Goal: Information Seeking & Learning: Learn about a topic

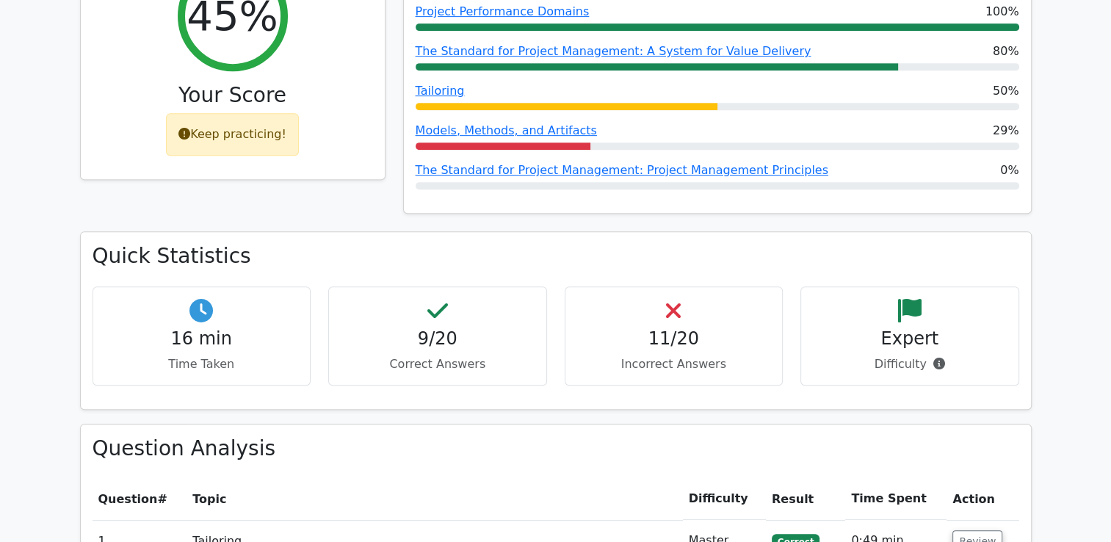
scroll to position [640, 0]
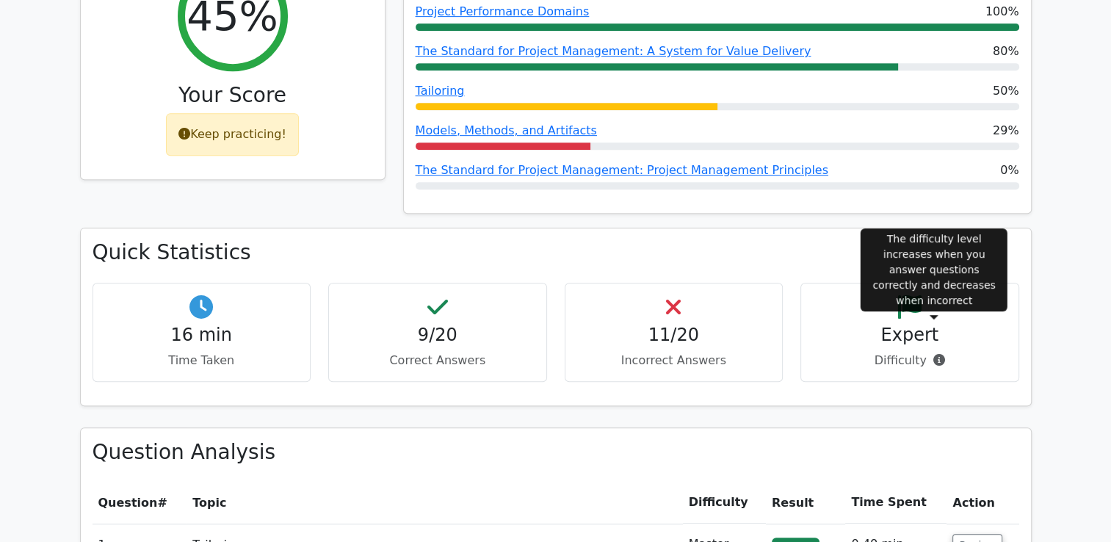
click at [928, 353] on span at bounding box center [936, 360] width 18 height 14
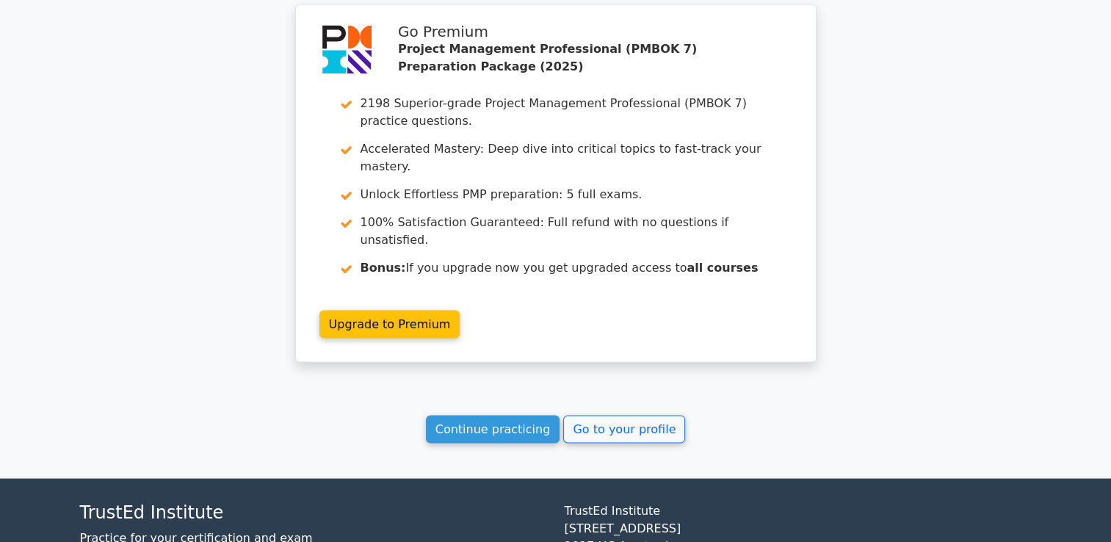
scroll to position [2682, 0]
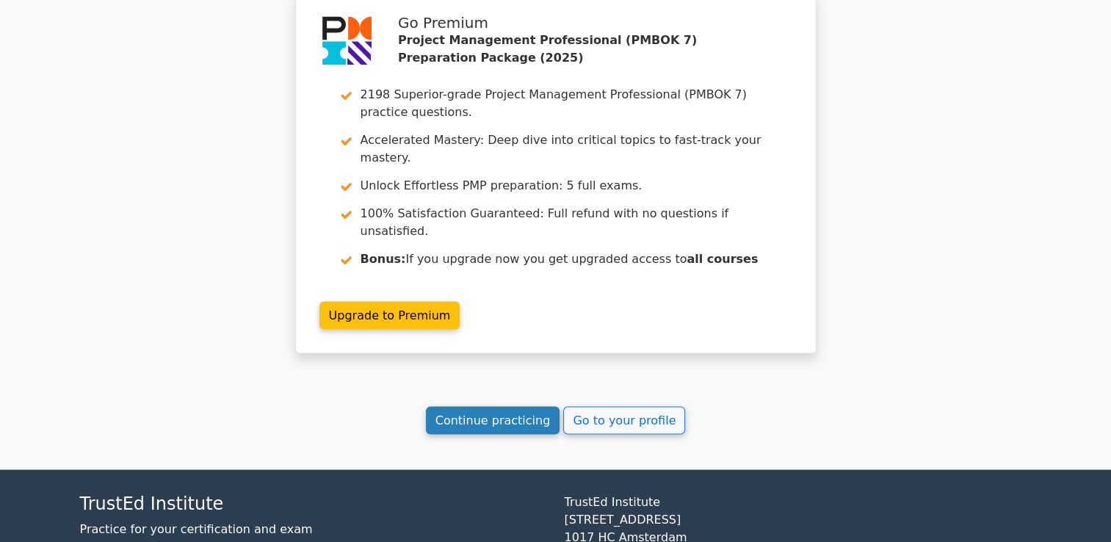
click at [520, 406] on link "Continue practicing" at bounding box center [493, 420] width 134 height 28
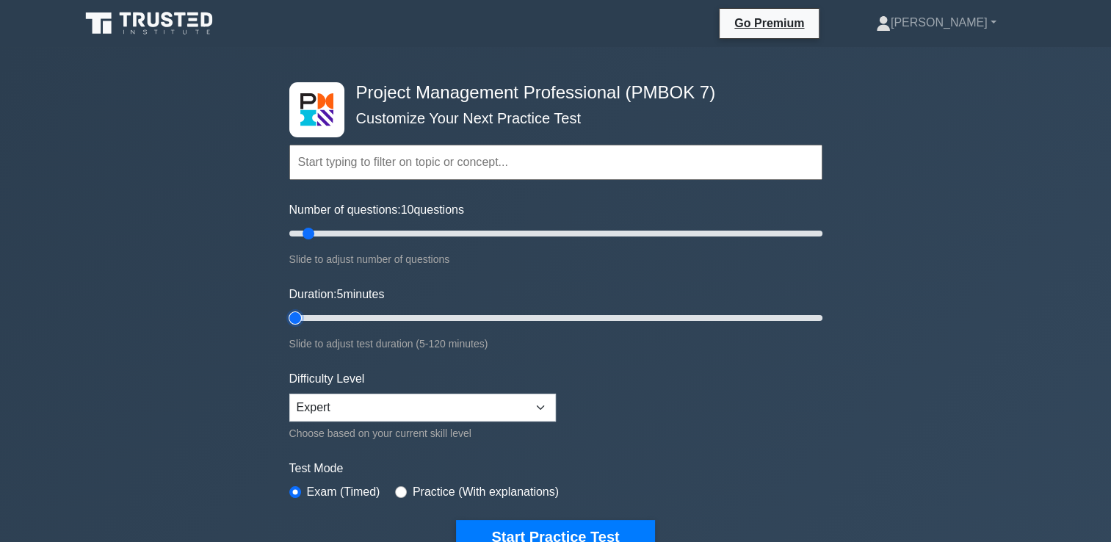
drag, startPoint x: 316, startPoint y: 319, endPoint x: 288, endPoint y: 322, distance: 28.0
type input "5"
click at [289, 322] on input "Duration: 5 minutes" at bounding box center [555, 318] width 533 height 18
drag, startPoint x: 312, startPoint y: 231, endPoint x: 320, endPoint y: 232, distance: 8.1
type input "15"
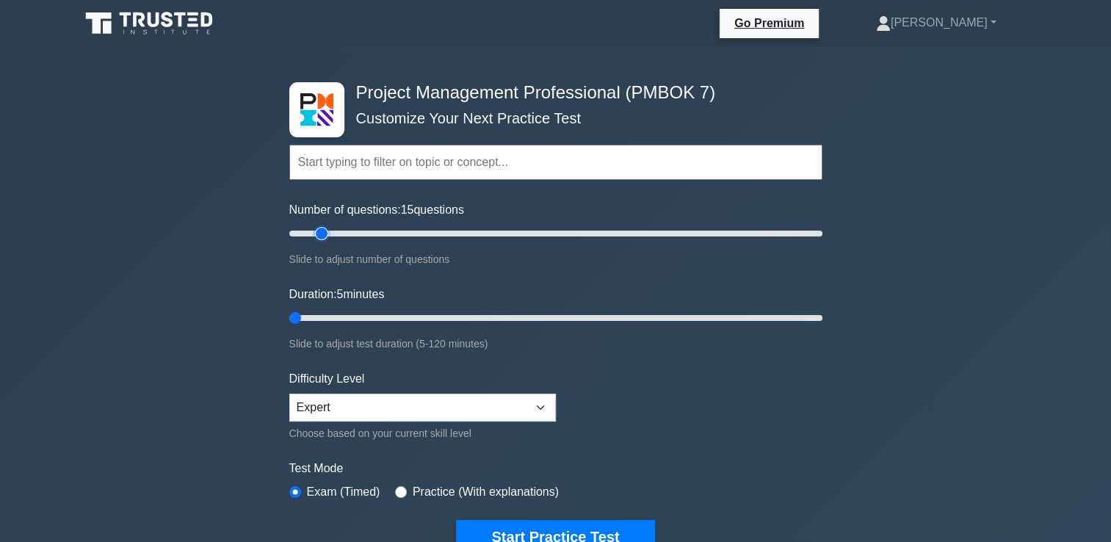
click at [320, 232] on input "Number of questions: 15 questions" at bounding box center [555, 234] width 533 height 18
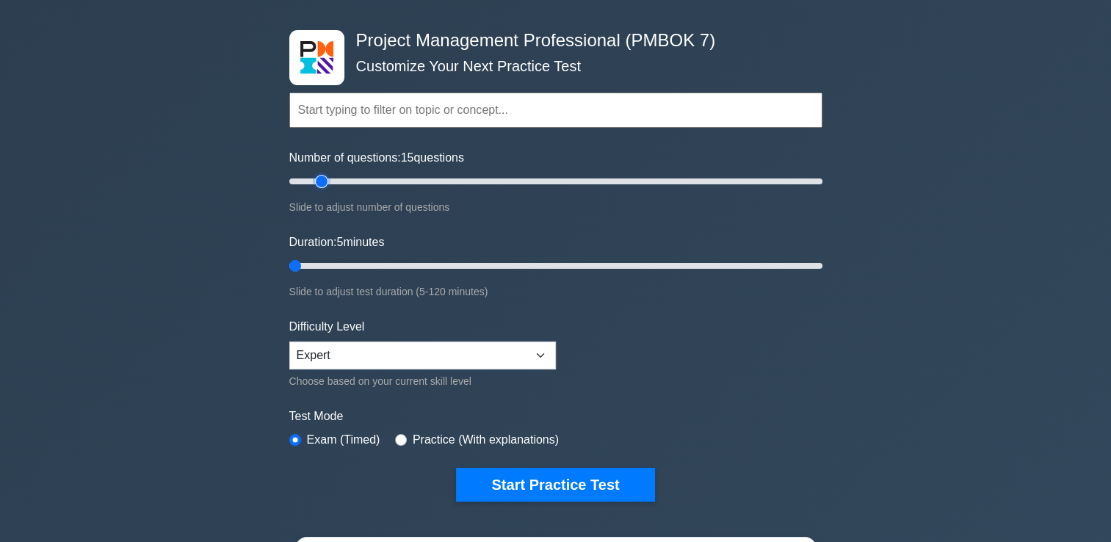
scroll to position [61, 0]
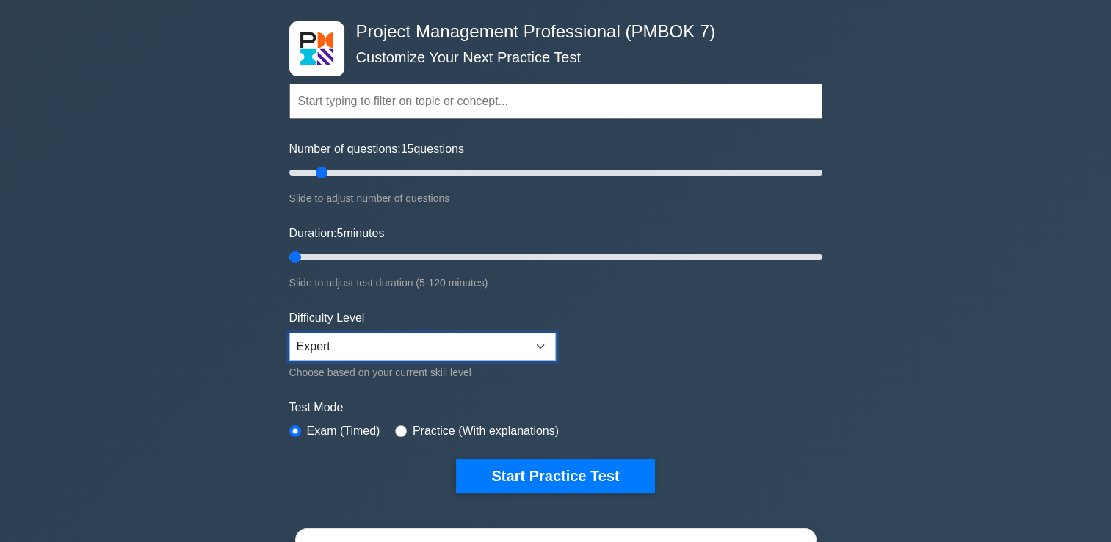
click at [460, 339] on select "Beginner Intermediate Expert" at bounding box center [422, 347] width 267 height 28
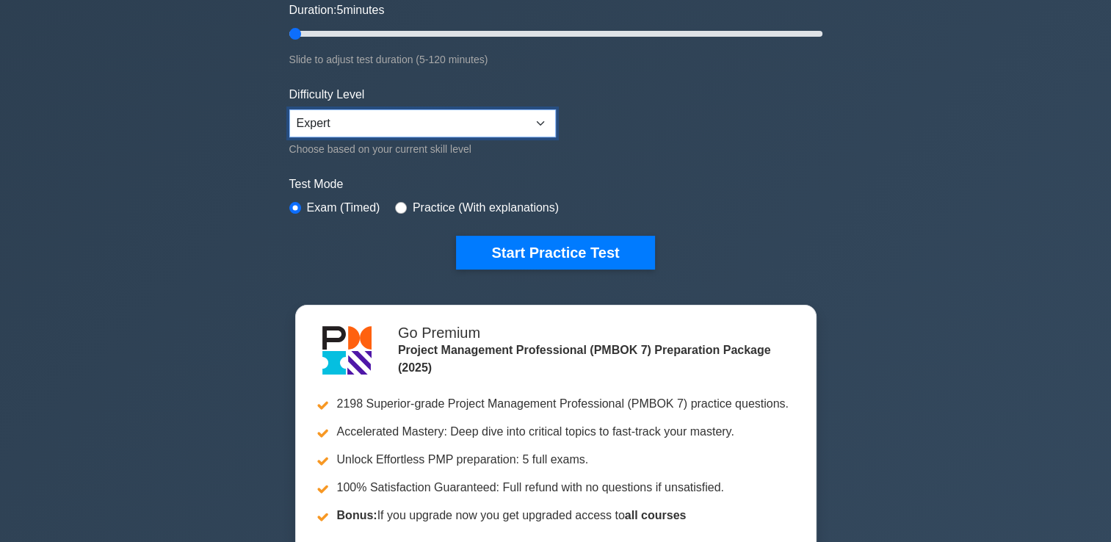
scroll to position [266, 0]
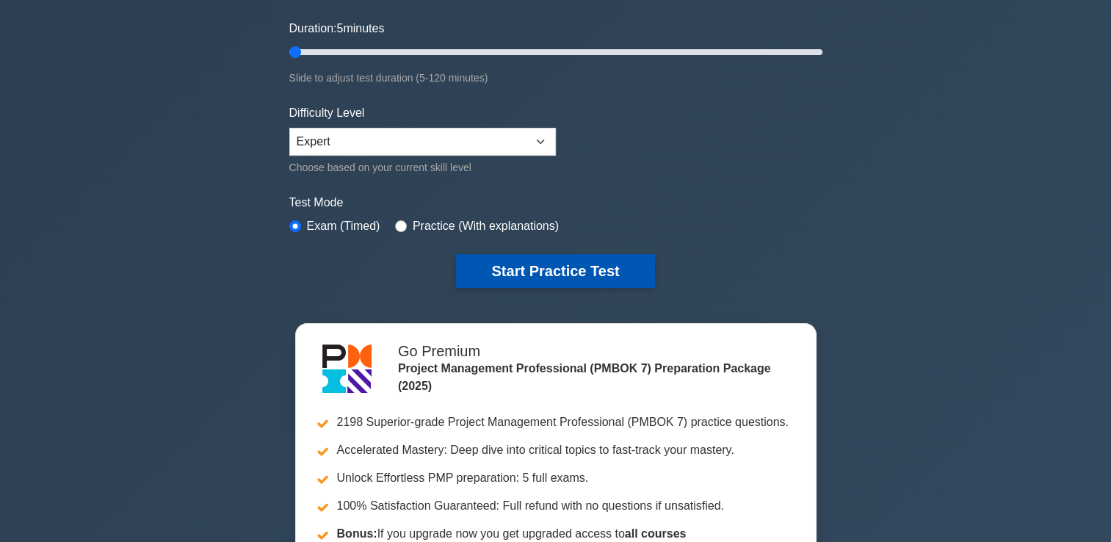
click at [502, 263] on button "Start Practice Test" at bounding box center [555, 271] width 198 height 34
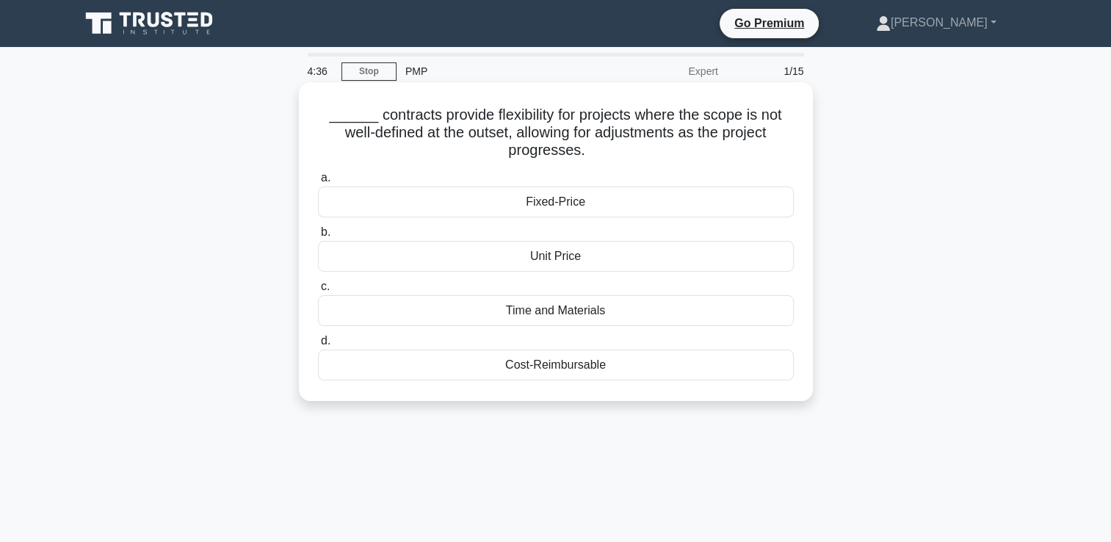
click at [575, 314] on div "Time and Materials" at bounding box center [556, 310] width 476 height 31
click at [318, 292] on input "c. Time and Materials" at bounding box center [318, 287] width 0 height 10
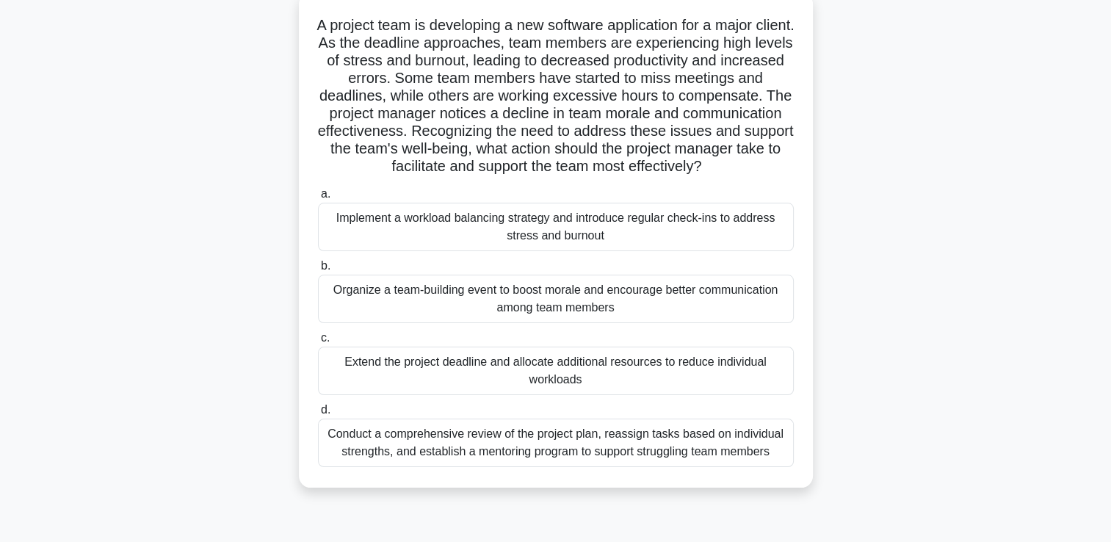
scroll to position [88, 0]
click at [540, 463] on div "Conduct a comprehensive review of the project plan, reassign tasks based on ind…" at bounding box center [556, 444] width 476 height 48
click at [318, 416] on input "d. Conduct a comprehensive review of the project plan, reassign tasks based on …" at bounding box center [318, 412] width 0 height 10
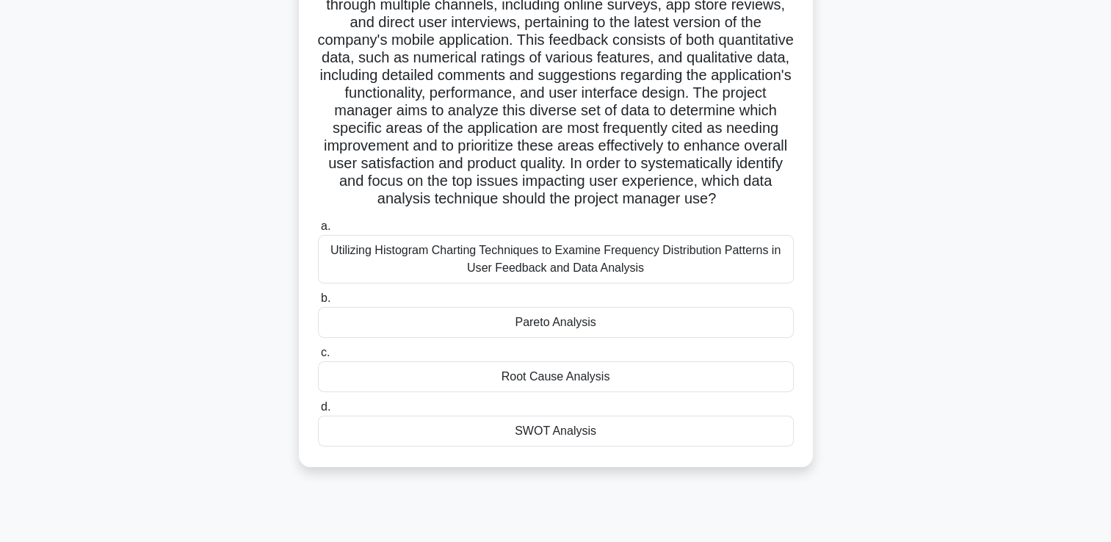
scroll to position [144, 0]
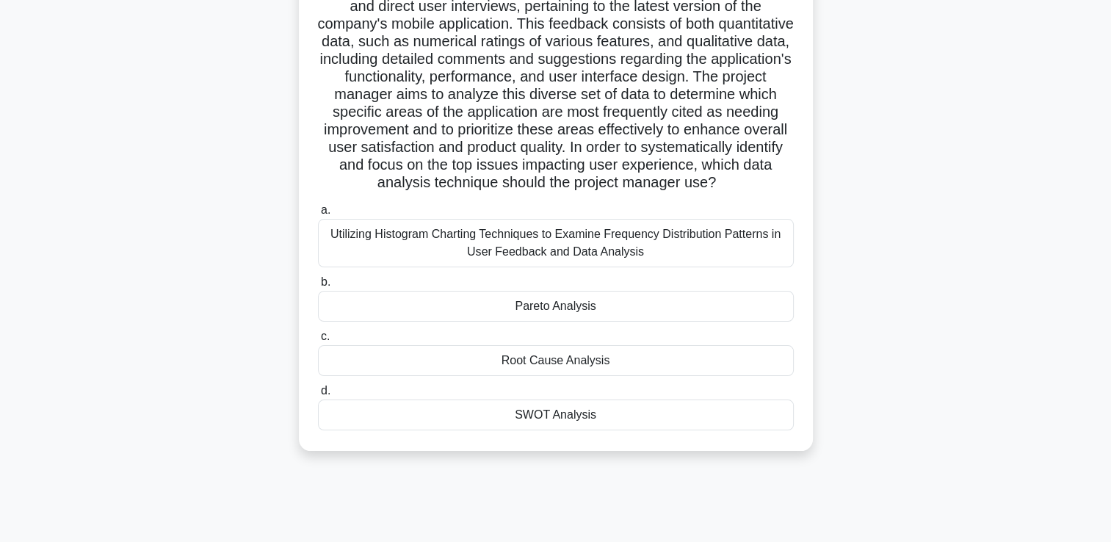
click at [571, 376] on div "Root Cause Analysis" at bounding box center [556, 360] width 476 height 31
click at [318, 341] on input "c. Root Cause Analysis" at bounding box center [318, 337] width 0 height 10
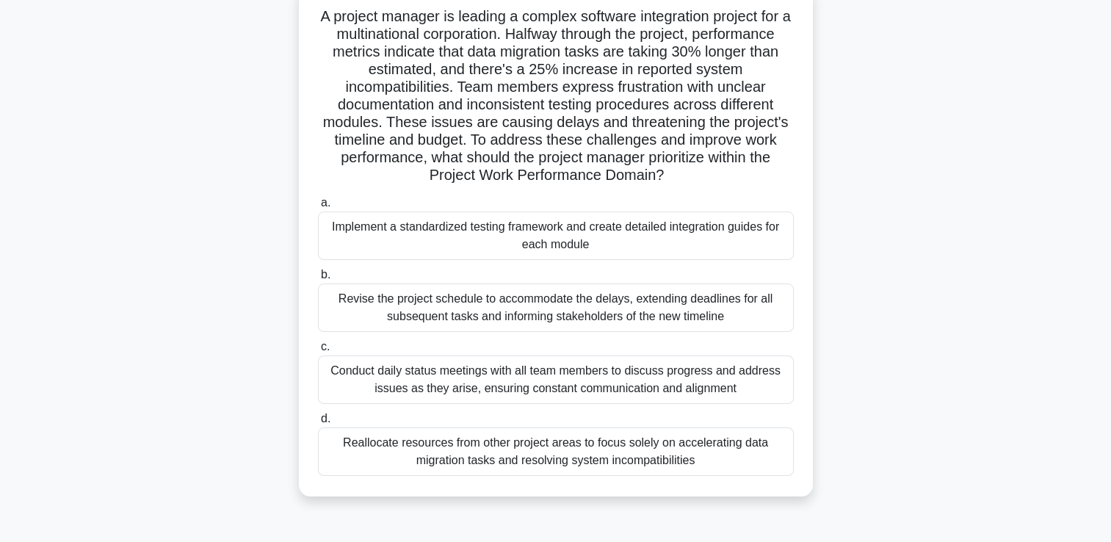
scroll to position [99, 0]
click at [604, 253] on div "Implement a standardized testing framework and create detailed integration guid…" at bounding box center [556, 235] width 476 height 48
click at [318, 207] on input "a. Implement a standardized testing framework and create detailed integration g…" at bounding box center [318, 203] width 0 height 10
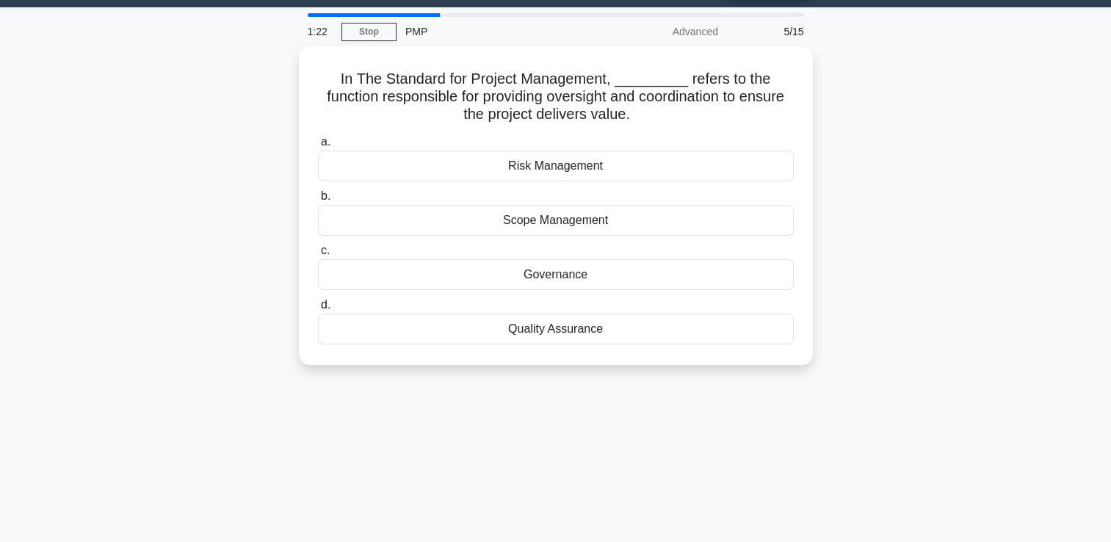
scroll to position [0, 0]
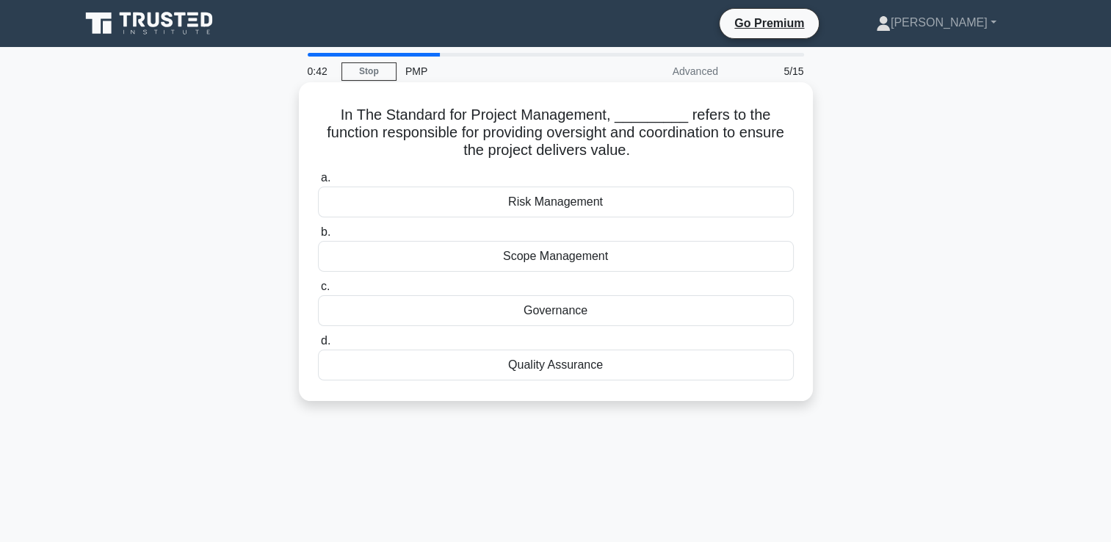
click at [565, 311] on div "Governance" at bounding box center [556, 310] width 476 height 31
click at [318, 292] on input "c. Governance" at bounding box center [318, 287] width 0 height 10
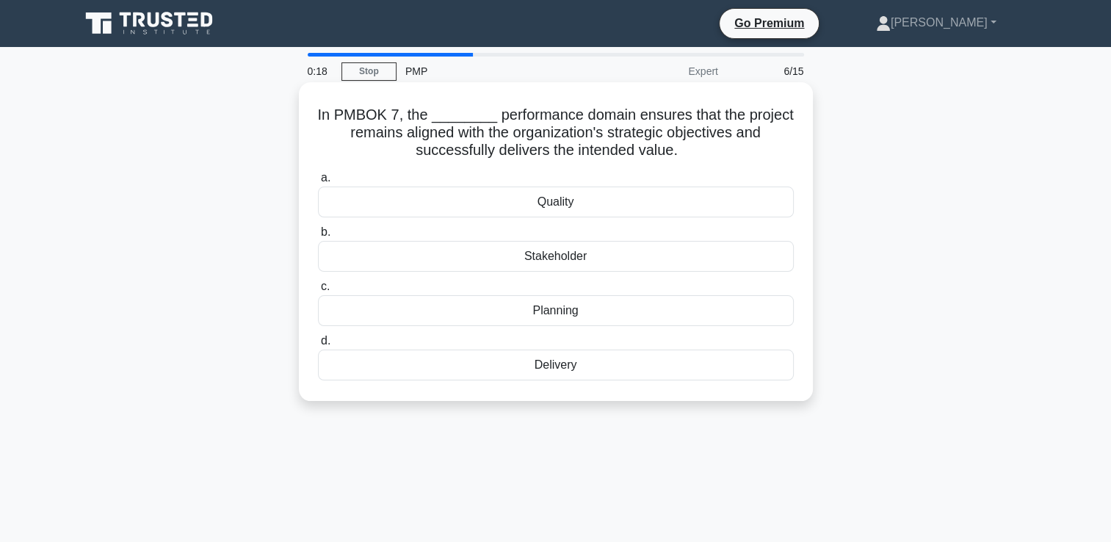
click at [555, 365] on div "Delivery" at bounding box center [556, 365] width 476 height 31
click at [318, 346] on input "d. Delivery" at bounding box center [318, 341] width 0 height 10
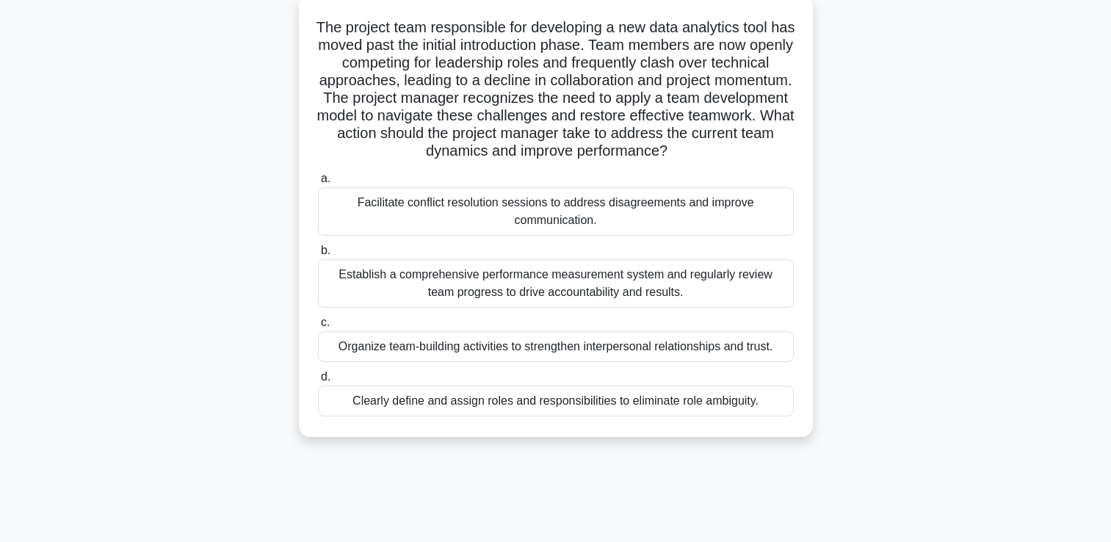
scroll to position [88, 0]
click at [576, 293] on div "Establish a comprehensive performance measurement system and regularly review t…" at bounding box center [556, 282] width 476 height 48
click at [318, 255] on input "b. Establish a comprehensive performance measurement system and regularly revie…" at bounding box center [318, 250] width 0 height 10
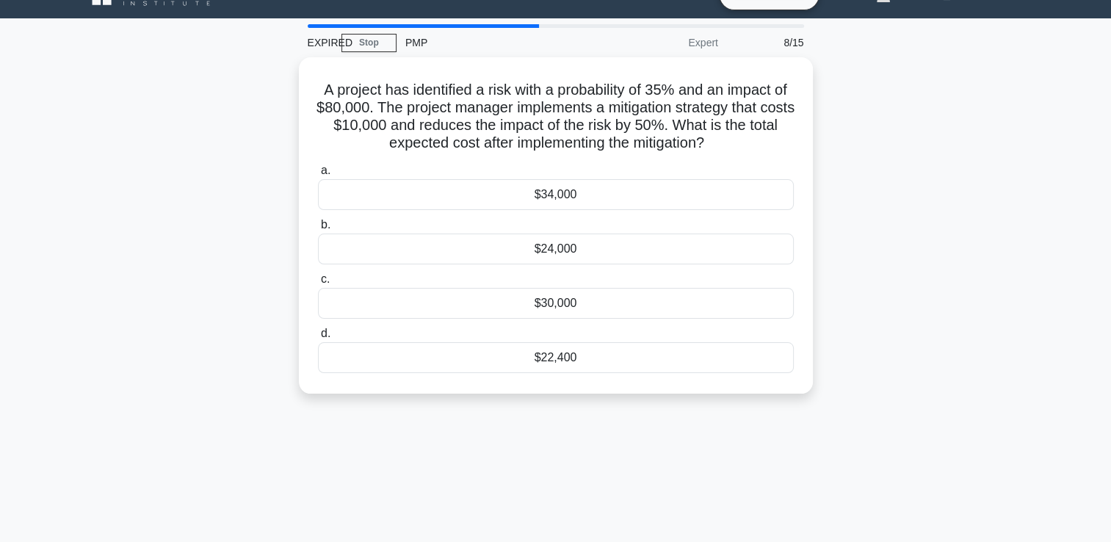
scroll to position [0, 0]
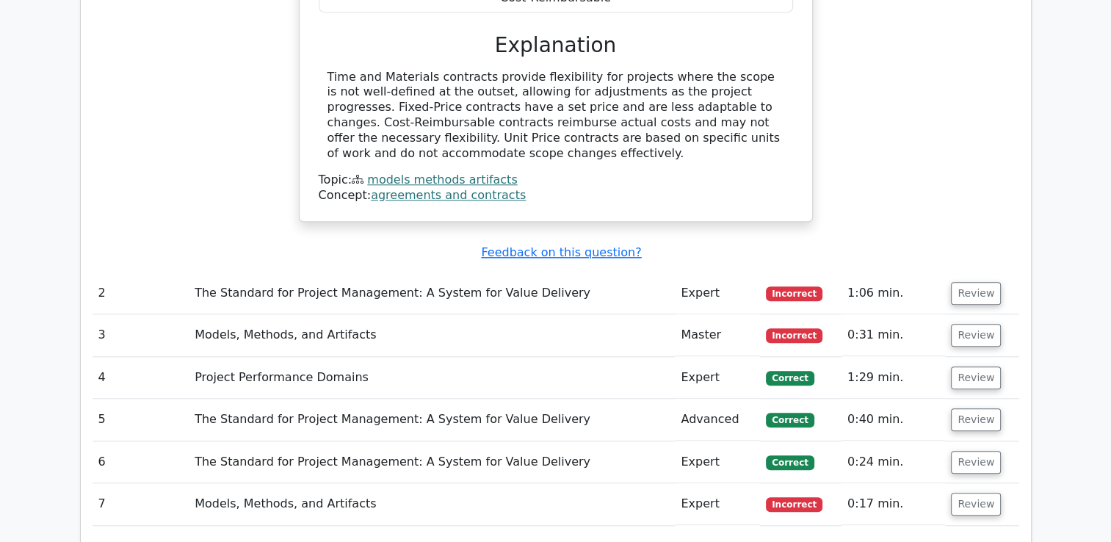
scroll to position [1427, 0]
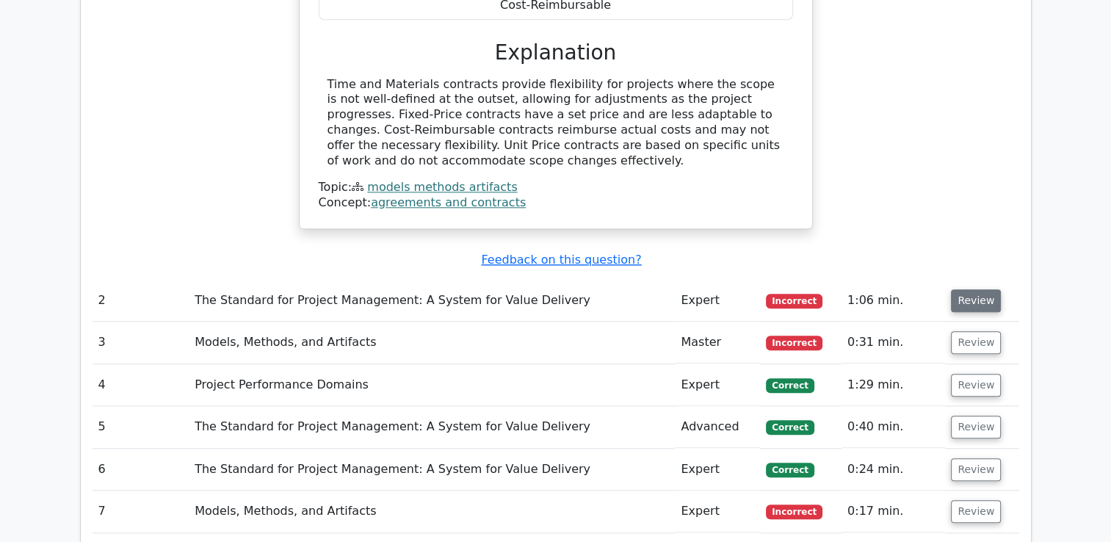
click at [973, 289] on button "Review" at bounding box center [976, 300] width 50 height 23
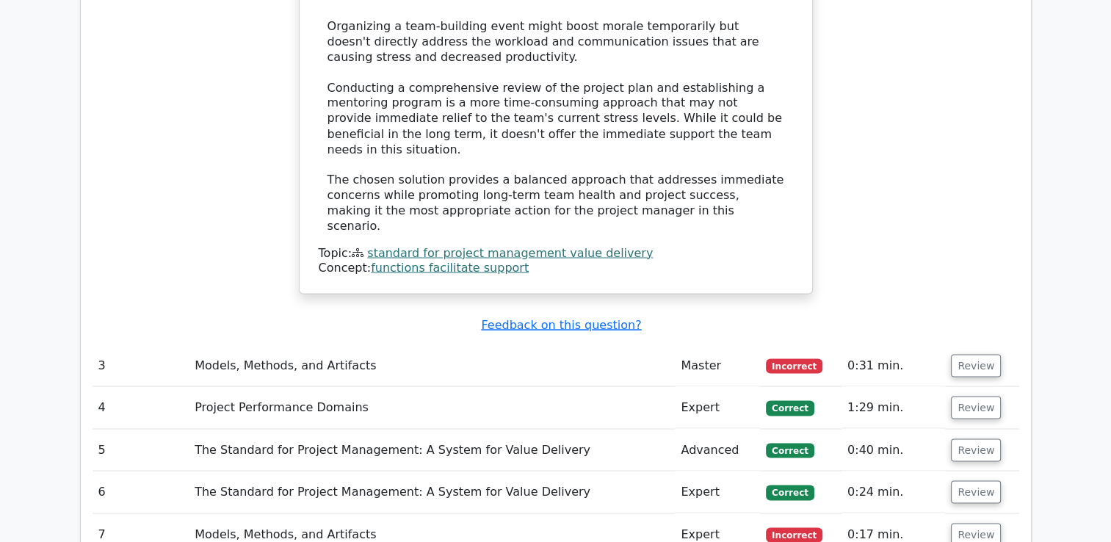
scroll to position [2660, 0]
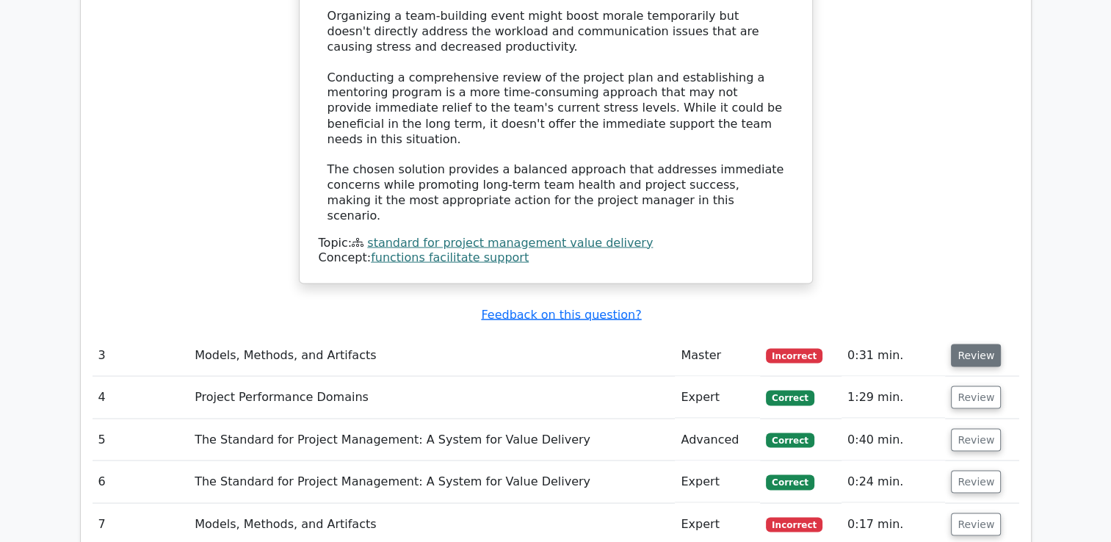
click at [956, 344] on button "Review" at bounding box center [976, 355] width 50 height 23
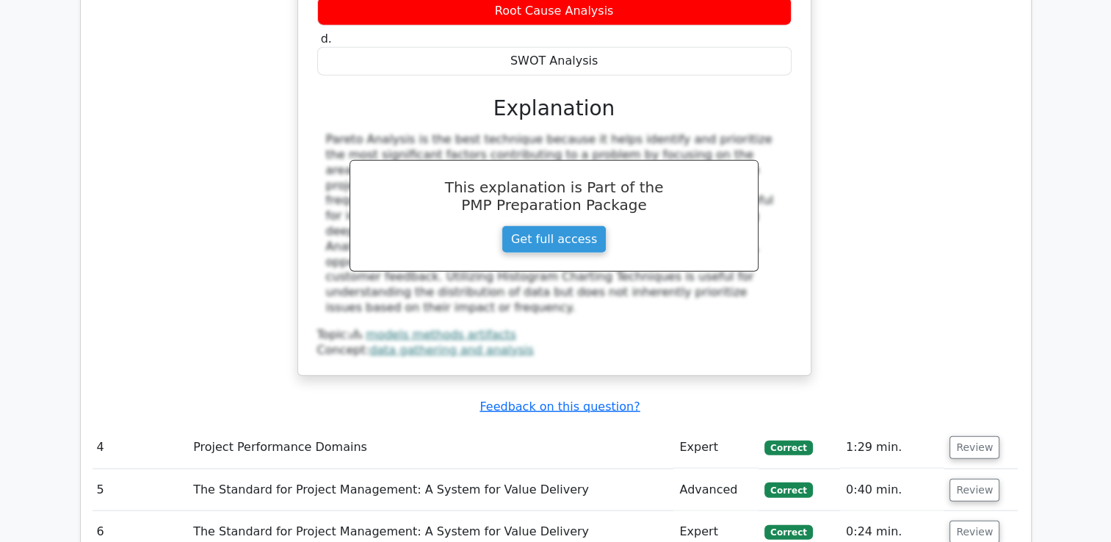
scroll to position [3472, 0]
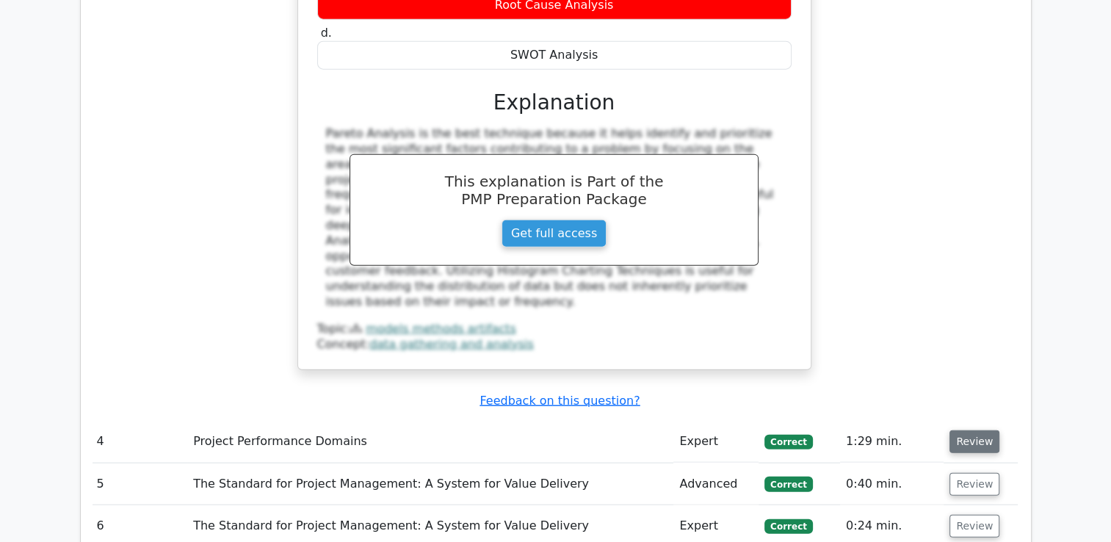
click at [971, 430] on button "Review" at bounding box center [974, 441] width 50 height 23
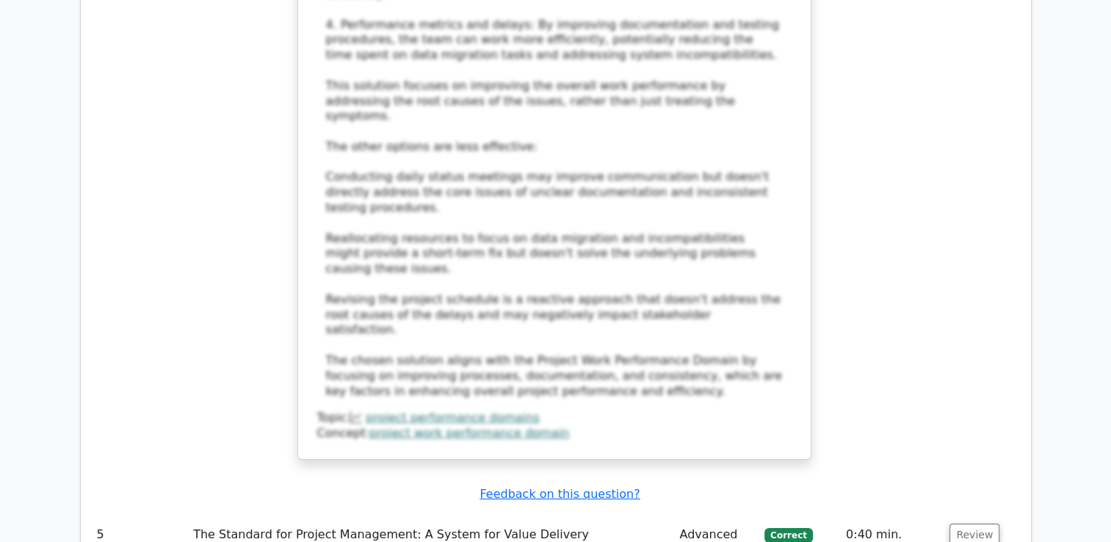
scroll to position [4695, 0]
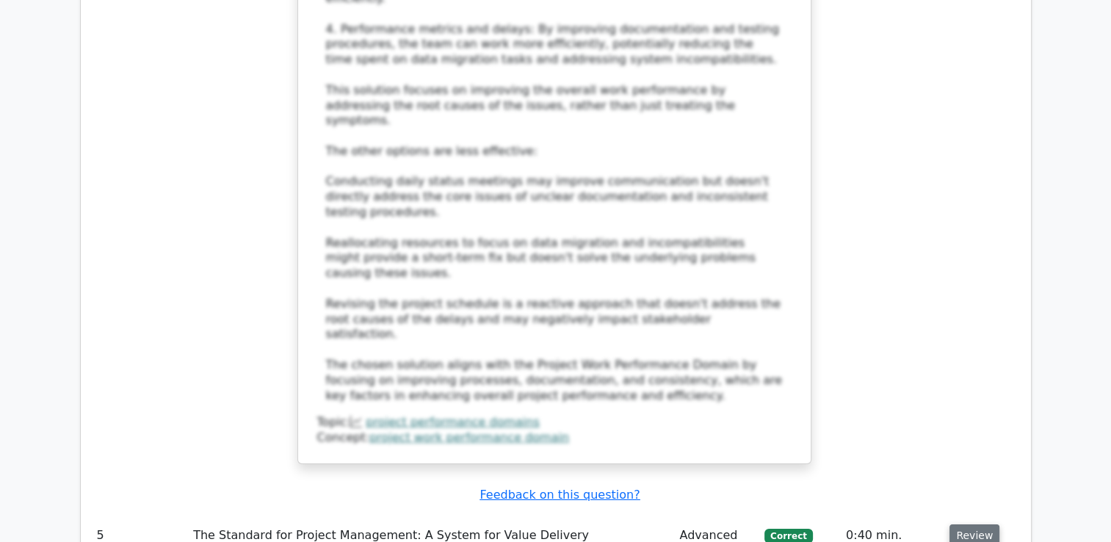
click at [965, 524] on button "Review" at bounding box center [974, 535] width 50 height 23
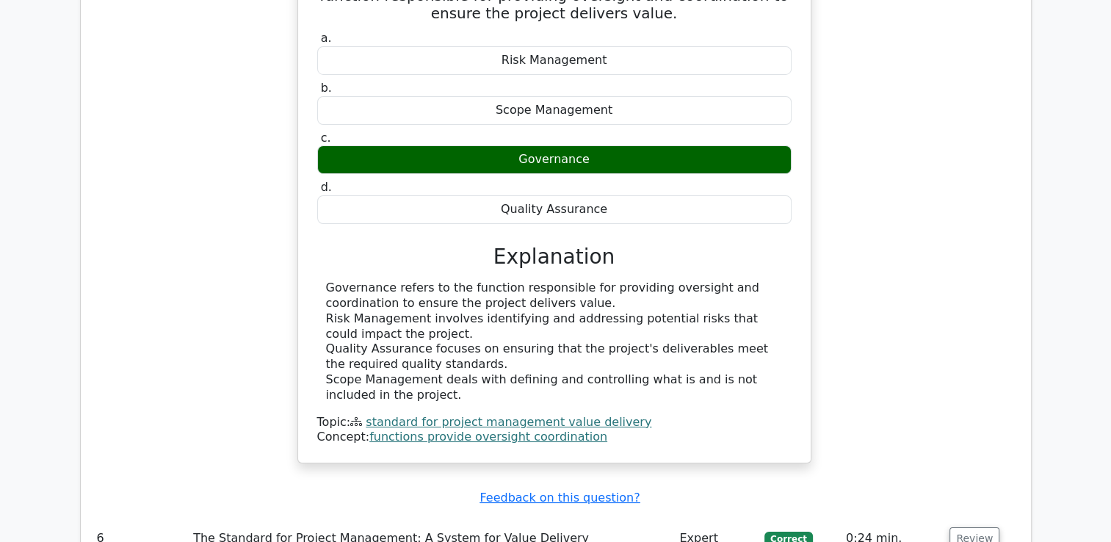
scroll to position [5301, 0]
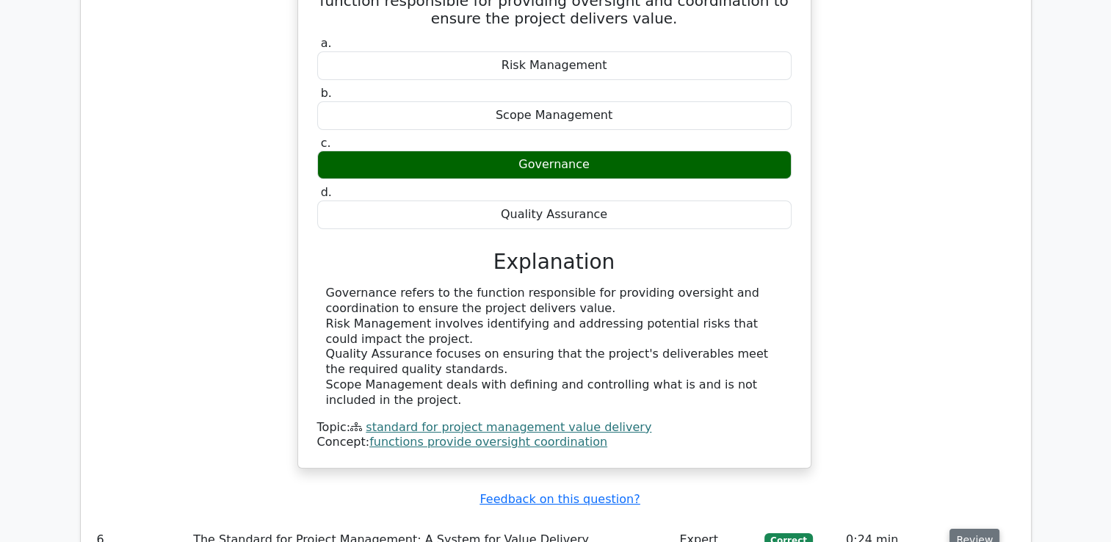
click at [965, 529] on button "Review" at bounding box center [974, 540] width 50 height 23
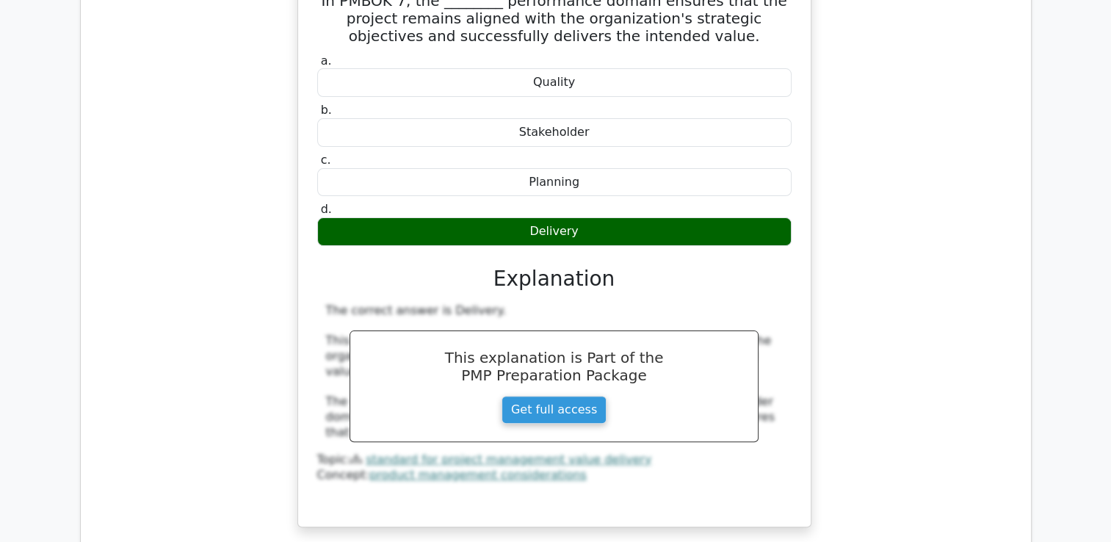
scroll to position [5895, 0]
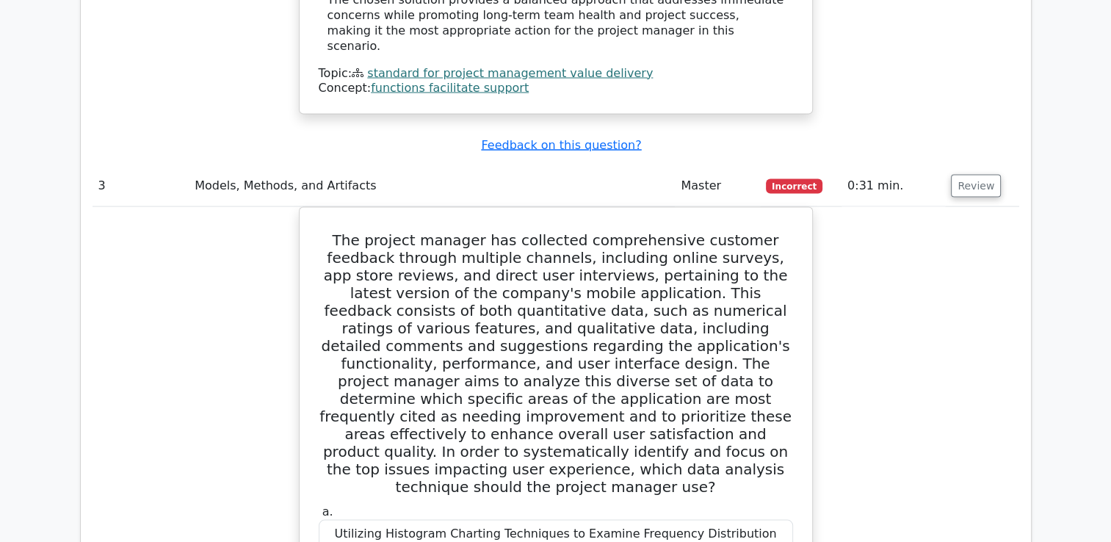
scroll to position [2825, 0]
